Goal: Navigation & Orientation: Find specific page/section

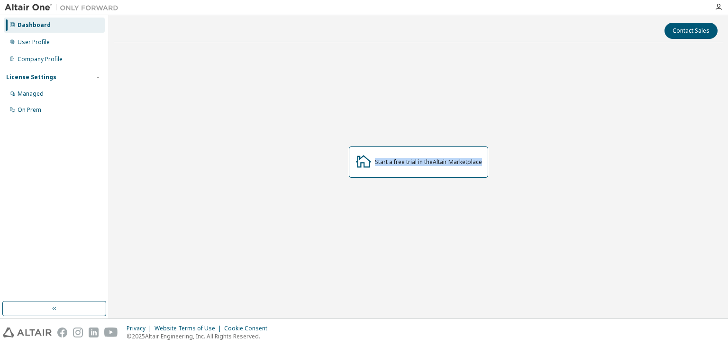
drag, startPoint x: 317, startPoint y: 136, endPoint x: 542, endPoint y: 201, distance: 234.1
click at [542, 201] on div "Start a free trial in the Altair Marketplace" at bounding box center [418, 162] width 609 height 225
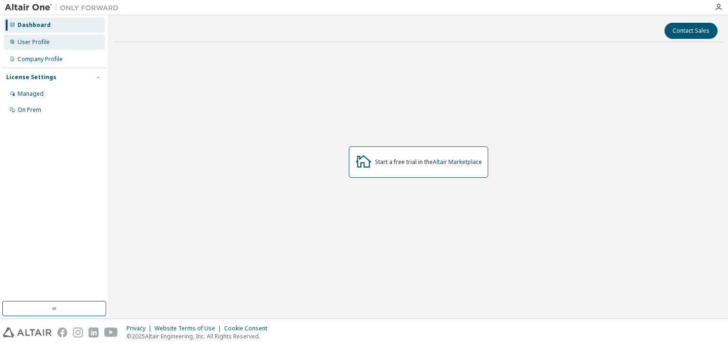
click at [46, 40] on div "User Profile" at bounding box center [34, 42] width 32 height 8
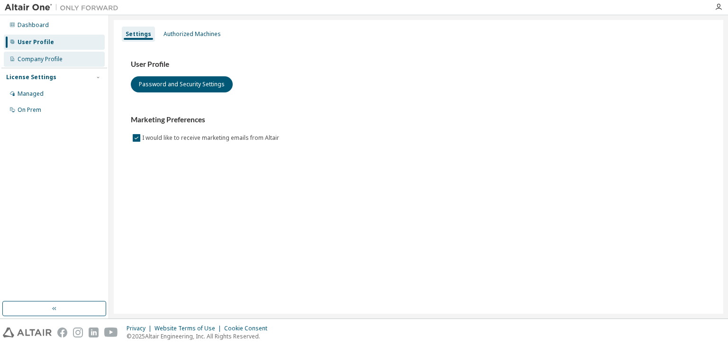
click at [52, 56] on div "Company Profile" at bounding box center [40, 59] width 45 height 8
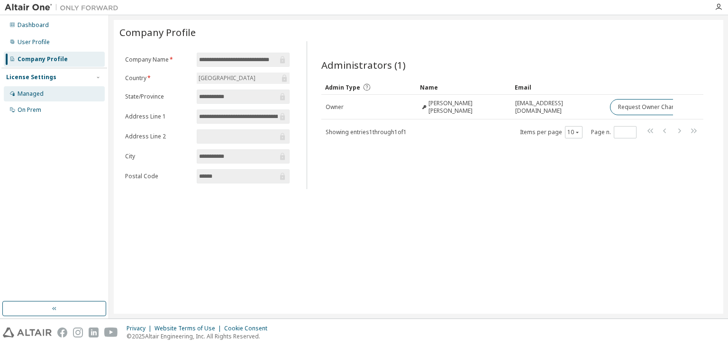
click at [47, 101] on div "Managed" at bounding box center [54, 93] width 101 height 15
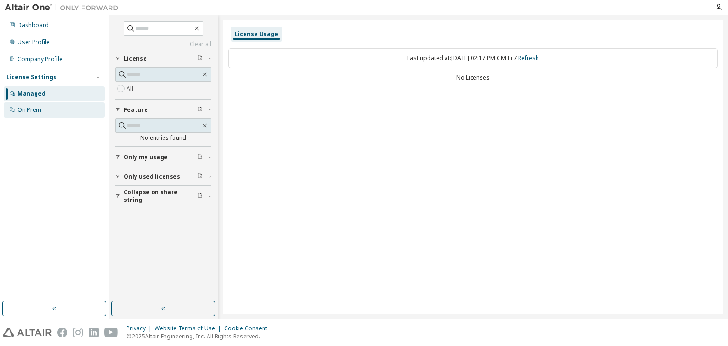
click at [45, 110] on div "On Prem" at bounding box center [54, 109] width 101 height 15
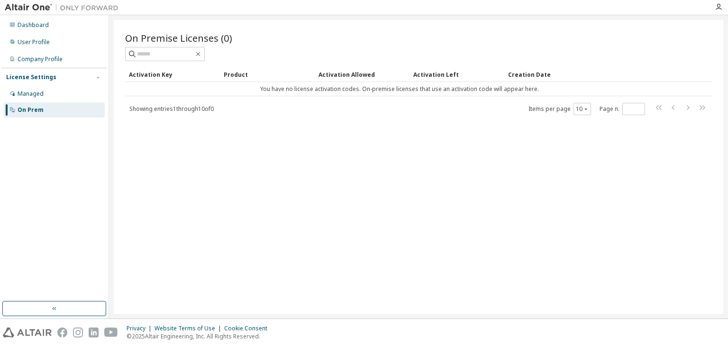
drag, startPoint x: 227, startPoint y: 111, endPoint x: 434, endPoint y: 120, distance: 206.8
click at [408, 117] on div "On Premise Licenses (0) Clear Load Save Save As Field Operator Value Select fil…" at bounding box center [418, 167] width 609 height 294
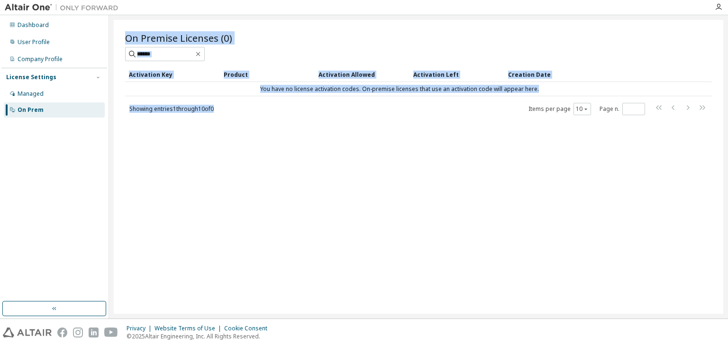
click at [455, 125] on div "On Premise Licenses (0) Clear Load Save Save As Field Operator Value Select fil…" at bounding box center [418, 167] width 609 height 294
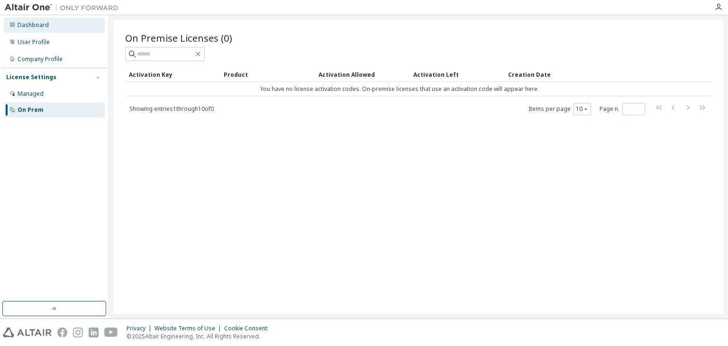
click at [51, 24] on div "Dashboard" at bounding box center [54, 25] width 101 height 15
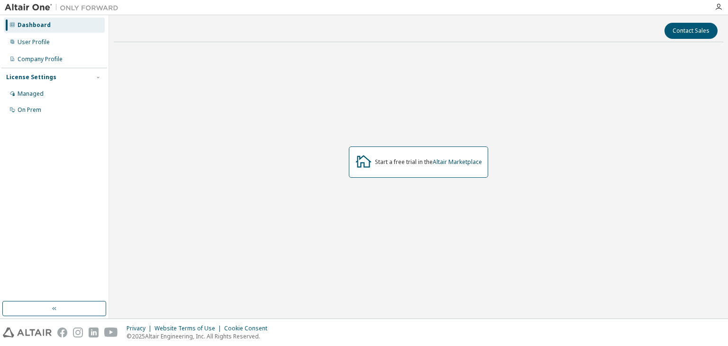
click at [428, 128] on div "Start a free trial in the Altair Marketplace" at bounding box center [418, 162] width 609 height 225
drag, startPoint x: 298, startPoint y: 126, endPoint x: 526, endPoint y: 203, distance: 241.6
click at [526, 203] on div "Start a free trial in the Altair Marketplace" at bounding box center [418, 162] width 609 height 225
click at [596, 182] on div "Start a free trial in the Altair Marketplace" at bounding box center [418, 162] width 609 height 225
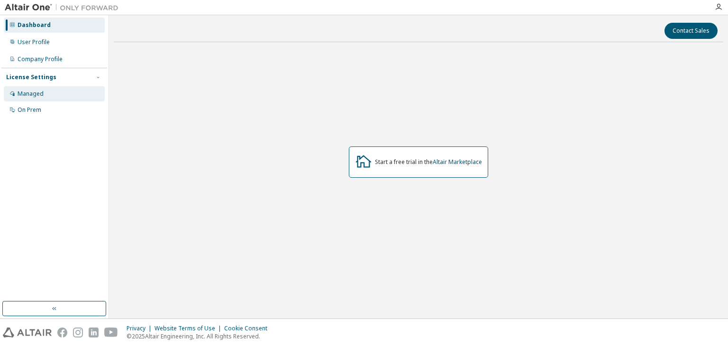
click at [40, 91] on div "Managed" at bounding box center [31, 94] width 26 height 8
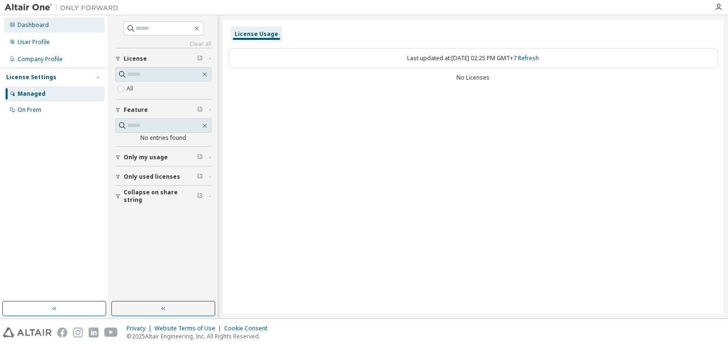
click at [35, 31] on div "Dashboard" at bounding box center [54, 25] width 101 height 15
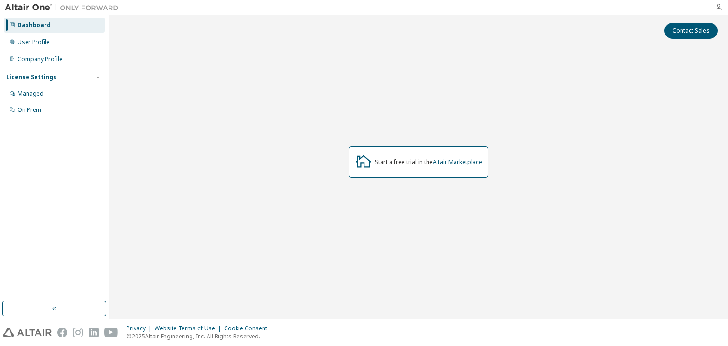
click at [718, 8] on icon "button" at bounding box center [719, 7] width 8 height 8
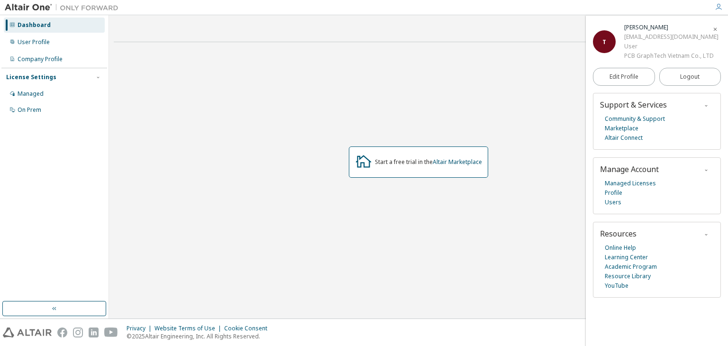
click at [718, 8] on icon "button" at bounding box center [719, 7] width 8 height 8
